Goal: Find specific page/section: Find specific page/section

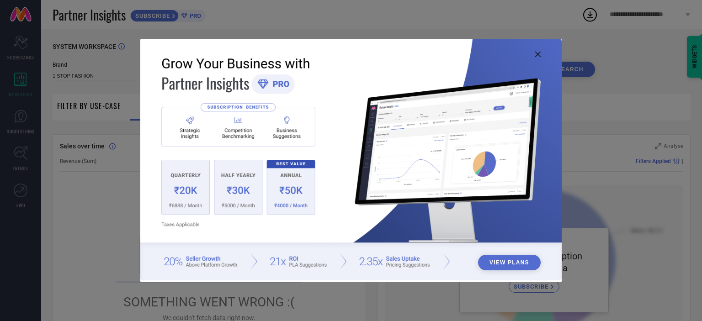
click at [515, 263] on button "View Plans" at bounding box center [509, 263] width 63 height 16
click at [539, 53] on icon at bounding box center [537, 54] width 5 height 5
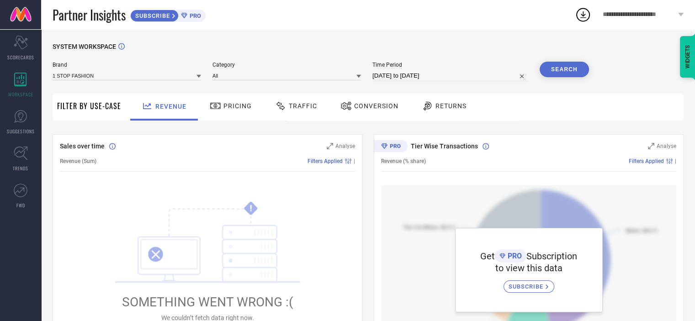
click at [519, 286] on span "SUBSCRIBE" at bounding box center [527, 286] width 37 height 7
click at [533, 286] on span "SUBSCRIBE" at bounding box center [527, 286] width 37 height 7
click at [218, 111] on icon at bounding box center [215, 106] width 11 height 11
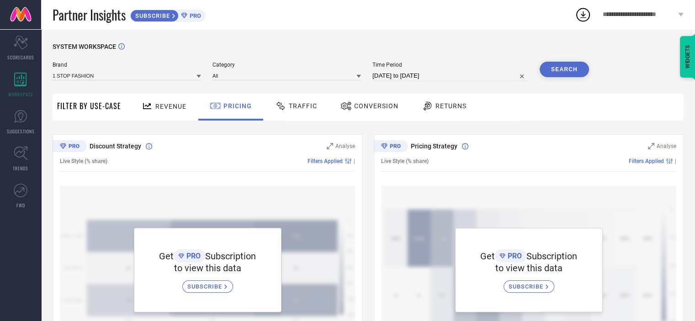
click at [266, 105] on div "Traffic" at bounding box center [296, 107] width 65 height 27
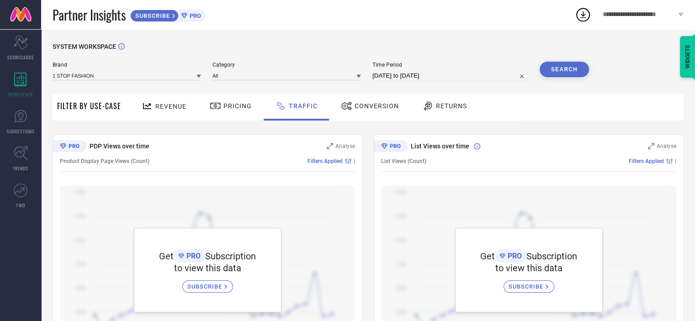
click at [349, 106] on icon at bounding box center [346, 106] width 11 height 11
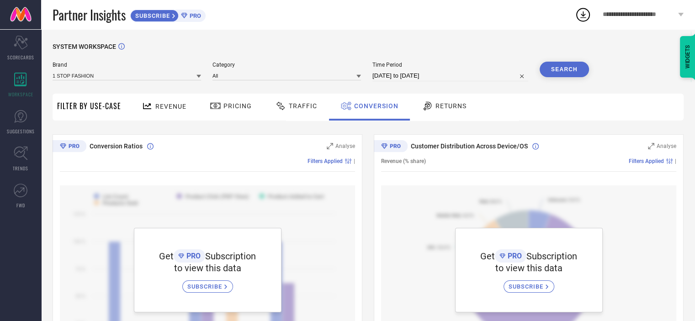
click at [449, 105] on span "Returns" at bounding box center [450, 105] width 31 height 7
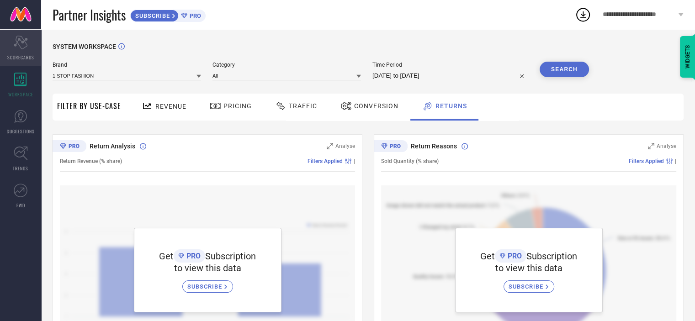
click at [30, 47] on div "Scorecard SCORECARDS" at bounding box center [20, 48] width 41 height 37
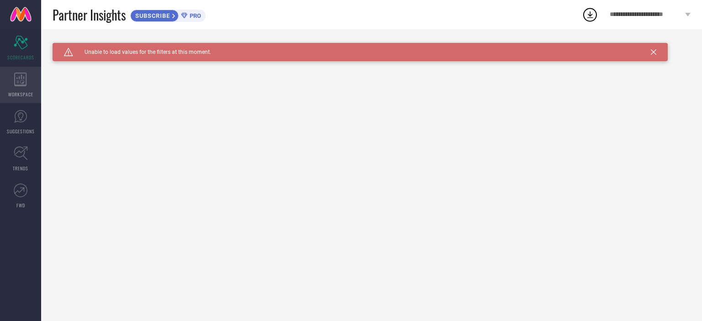
click at [18, 80] on icon at bounding box center [20, 80] width 12 height 14
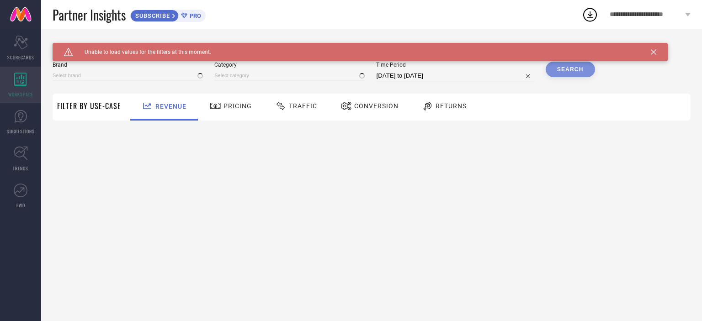
click at [18, 80] on icon at bounding box center [20, 80] width 12 height 14
type input "1 STOP FASHION"
type input "All"
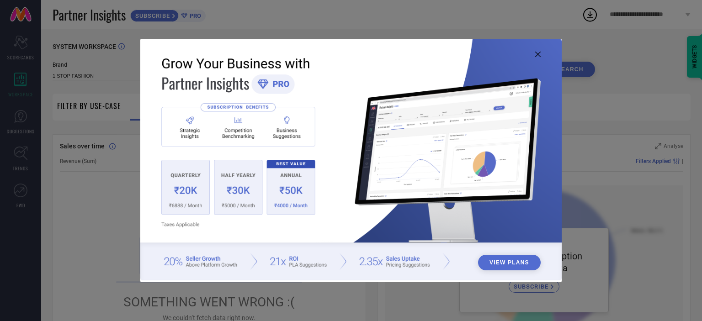
click at [537, 52] on icon at bounding box center [537, 54] width 5 height 5
click at [537, 52] on div "SYSTEM WORKSPACE" at bounding box center [372, 52] width 638 height 19
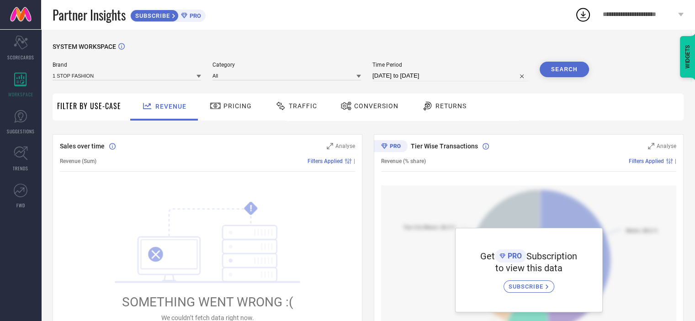
click at [283, 46] on div "SYSTEM WORKSPACE" at bounding box center [368, 52] width 631 height 19
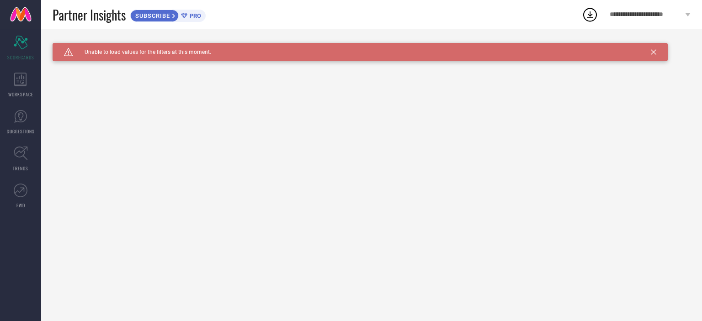
click at [170, 53] on span "Unable to load values for the filters at this moment." at bounding box center [142, 52] width 138 height 6
click at [651, 53] on icon at bounding box center [653, 51] width 5 height 5
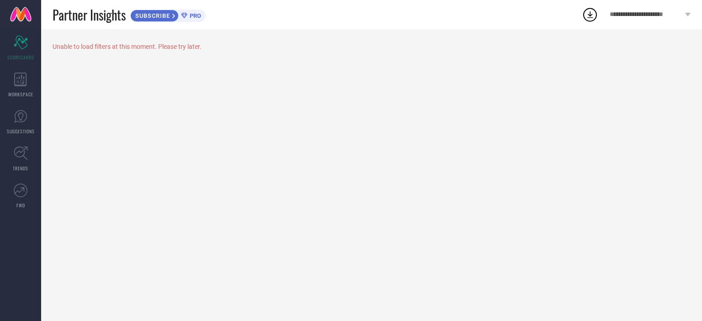
click at [152, 11] on div "SUBSCRIBE" at bounding box center [154, 16] width 48 height 12
